Goal: Transaction & Acquisition: Purchase product/service

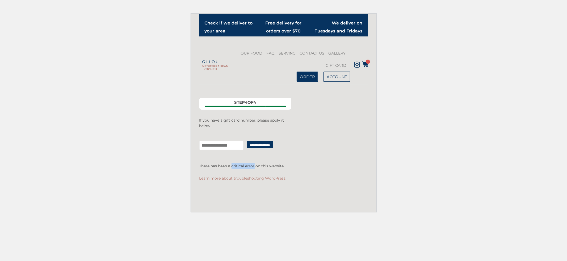
drag, startPoint x: 232, startPoint y: 165, endPoint x: 254, endPoint y: 165, distance: 21.5
click at [254, 165] on p "There has been a critical error on this website." at bounding box center [245, 166] width 92 height 6
copy p "critical error"
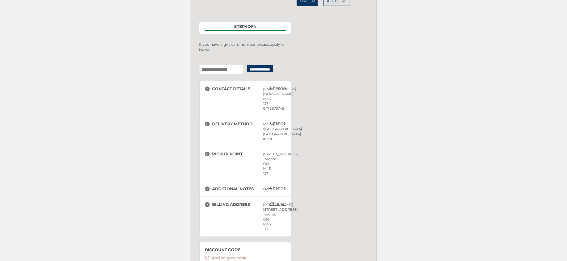
scroll to position [30, 0]
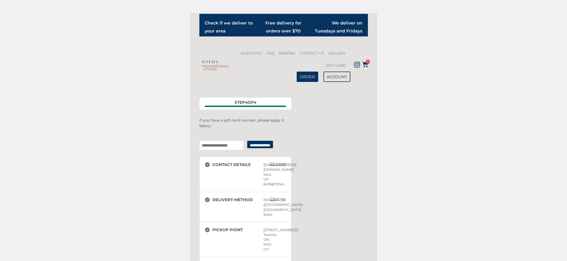
scroll to position [30, 0]
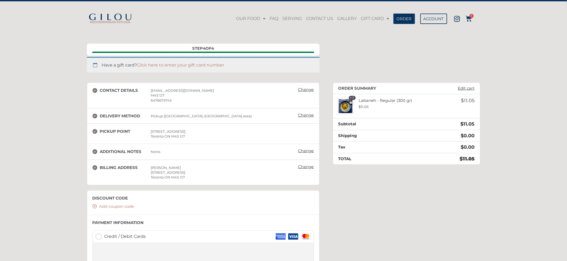
scroll to position [9, 0]
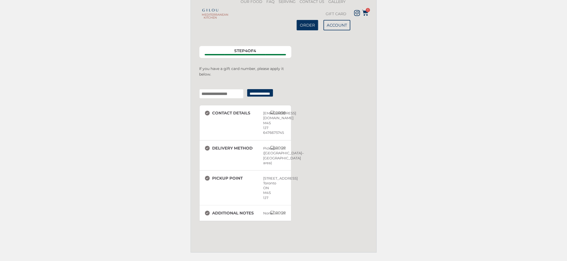
scroll to position [53, 0]
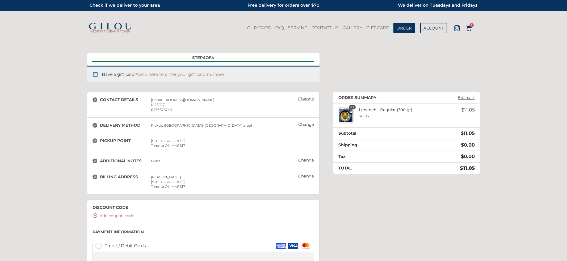
scroll to position [53, 0]
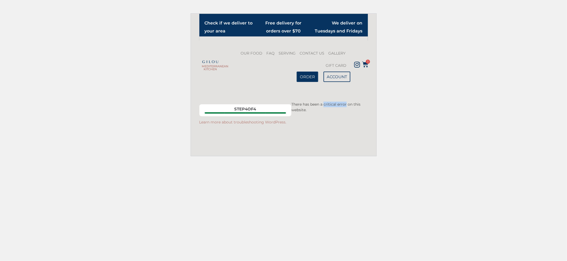
drag, startPoint x: 324, startPoint y: 103, endPoint x: 346, endPoint y: 105, distance: 21.9
click at [346, 105] on p "There has been a critical error on this website." at bounding box center [283, 107] width 168 height 11
copy p "critical error"
